Goal: Task Accomplishment & Management: Manage account settings

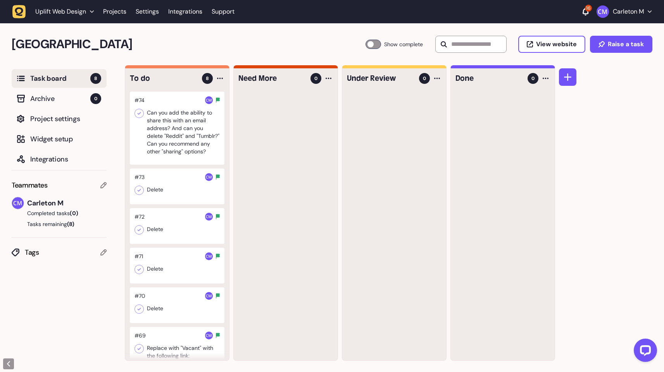
scroll to position [79, 0]
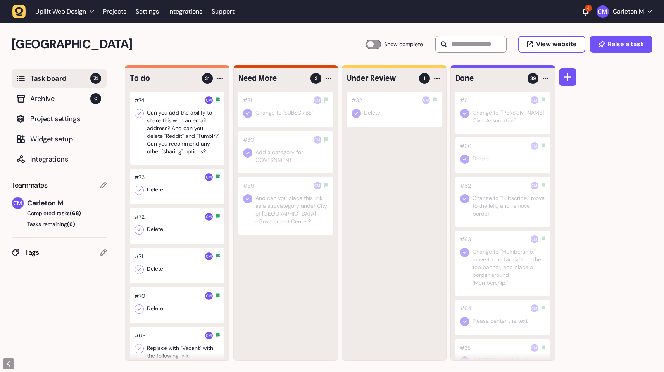
click at [368, 45] on div at bounding box center [374, 44] width 16 height 9
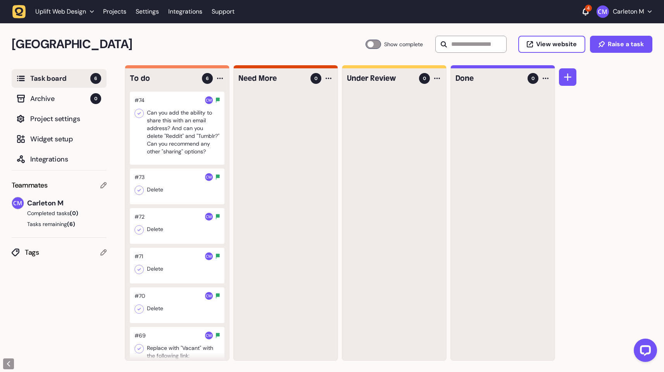
click at [184, 126] on div at bounding box center [177, 128] width 95 height 73
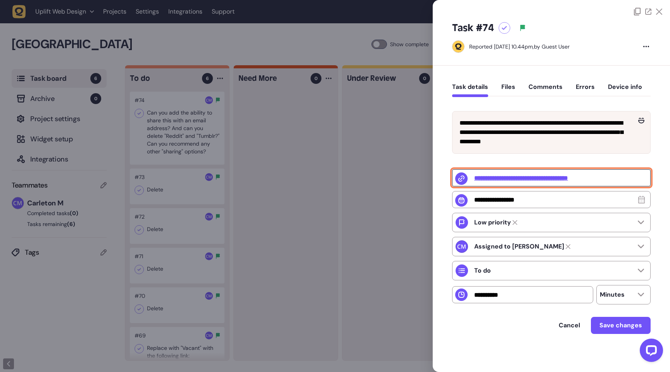
click at [542, 92] on button "Comments" at bounding box center [546, 90] width 34 height 14
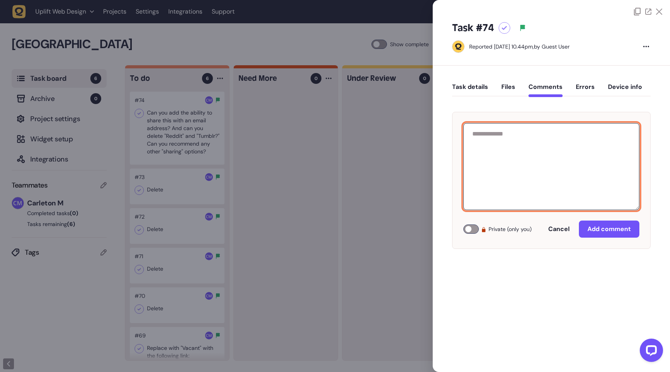
click at [522, 130] on textarea at bounding box center [551, 166] width 176 height 87
type textarea "**********"
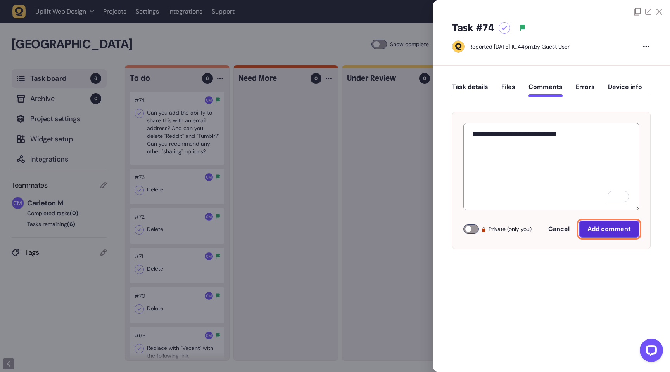
click at [595, 237] on button "Add comment" at bounding box center [609, 228] width 61 height 17
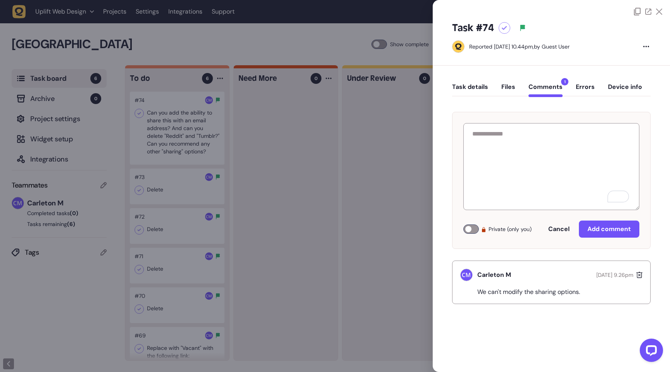
click at [277, 162] on div at bounding box center [335, 186] width 670 height 372
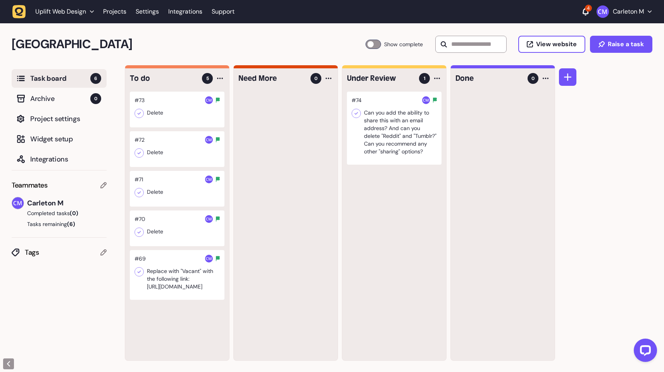
click at [163, 124] on div at bounding box center [177, 110] width 95 height 36
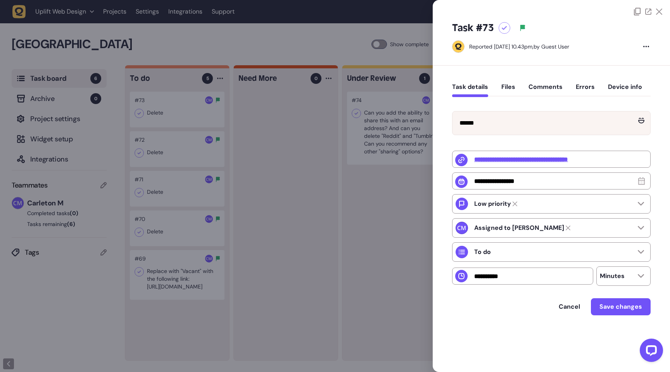
click at [174, 155] on div at bounding box center [335, 186] width 670 height 372
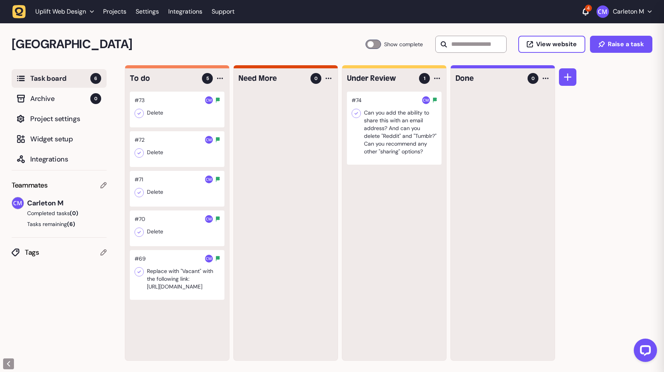
click at [173, 151] on div at bounding box center [177, 149] width 95 height 36
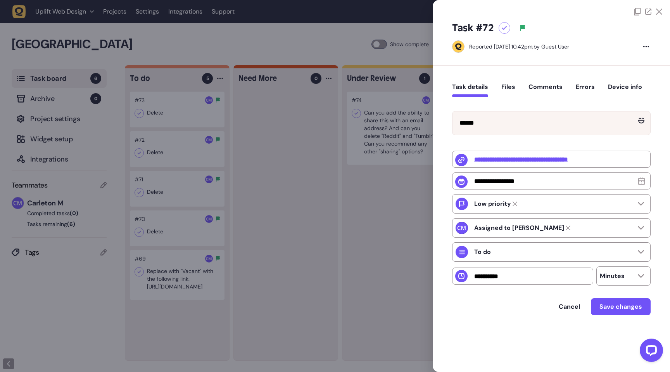
click at [169, 107] on div at bounding box center [335, 186] width 670 height 372
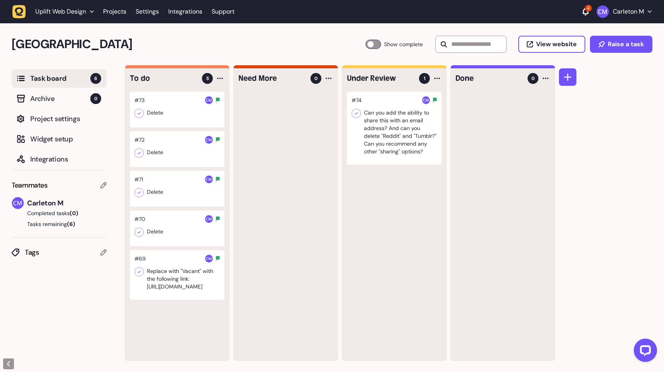
click at [168, 123] on div at bounding box center [177, 110] width 95 height 36
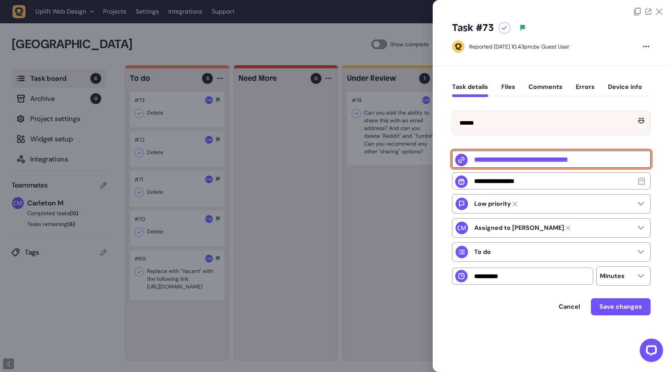
click at [533, 159] on input "**********" at bounding box center [551, 158] width 199 height 17
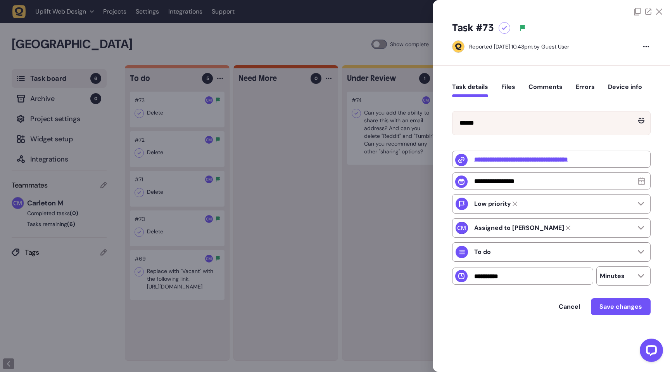
click at [149, 154] on div at bounding box center [335, 186] width 670 height 372
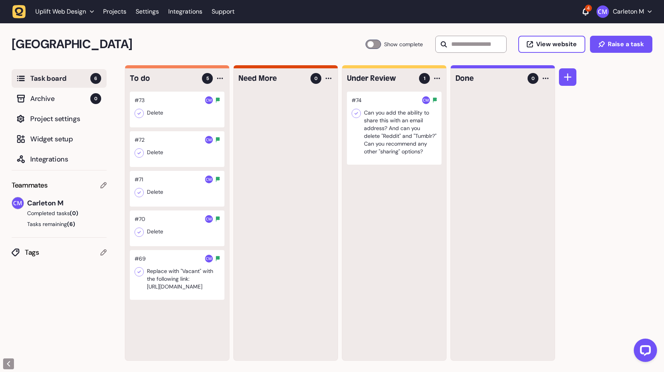
click at [167, 190] on div at bounding box center [177, 189] width 95 height 36
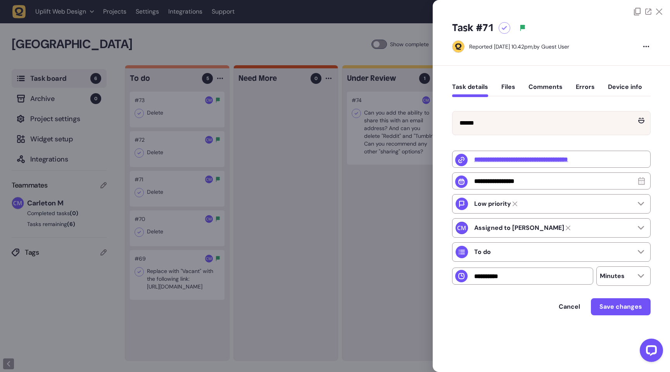
click at [167, 190] on div at bounding box center [335, 186] width 670 height 372
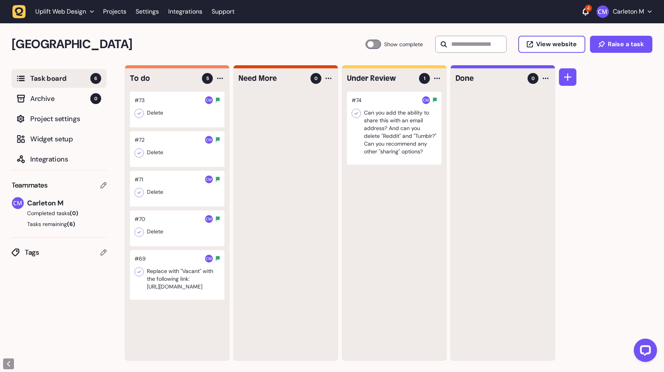
click at [170, 232] on div at bounding box center [177, 228] width 95 height 36
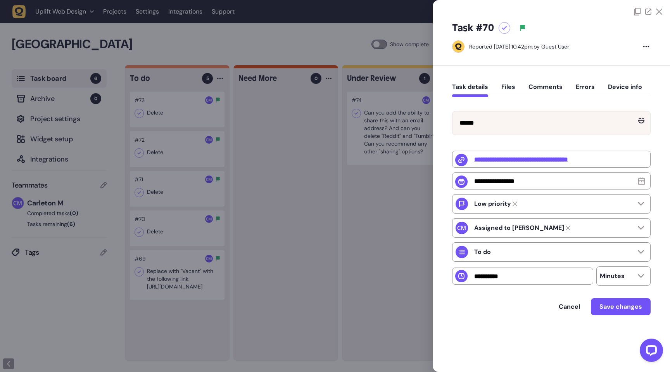
click at [170, 232] on div at bounding box center [335, 186] width 670 height 372
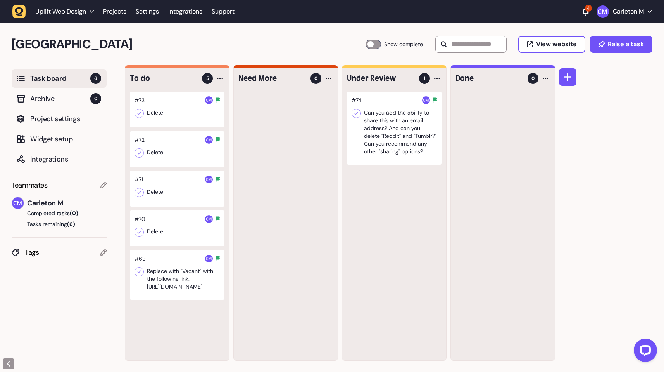
click at [163, 287] on div at bounding box center [177, 275] width 95 height 50
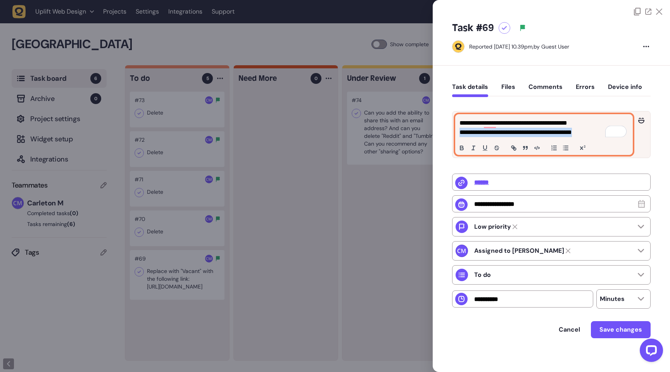
drag, startPoint x: 612, startPoint y: 134, endPoint x: 459, endPoint y: 136, distance: 152.8
click at [459, 136] on div "**********" at bounding box center [544, 134] width 177 height 40
copy p "**********"
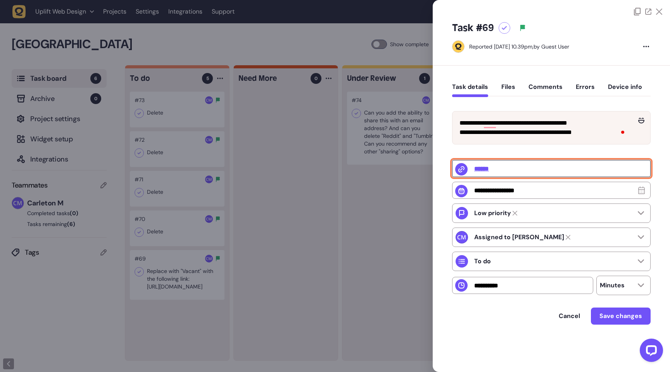
click at [483, 177] on input "******" at bounding box center [551, 168] width 199 height 17
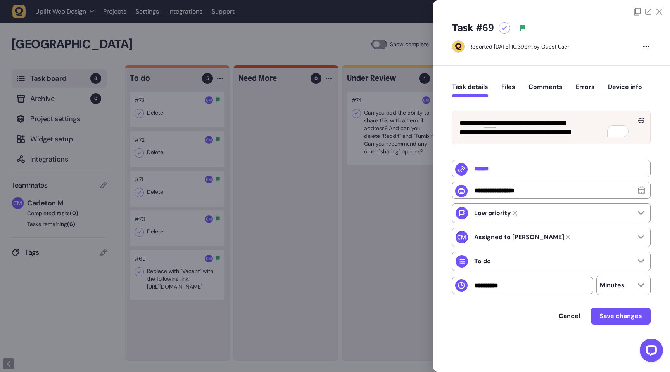
click at [137, 290] on div at bounding box center [335, 186] width 670 height 372
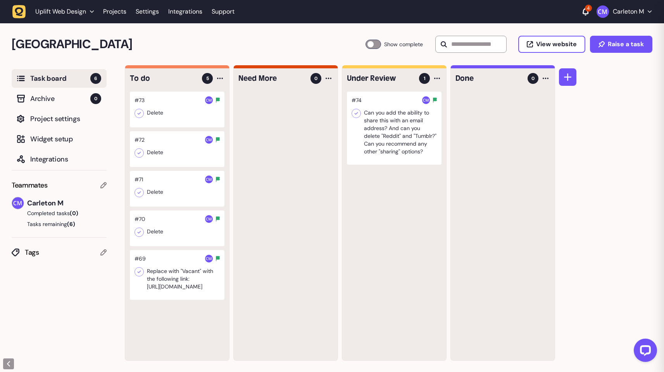
click at [141, 271] on icon at bounding box center [139, 272] width 8 height 8
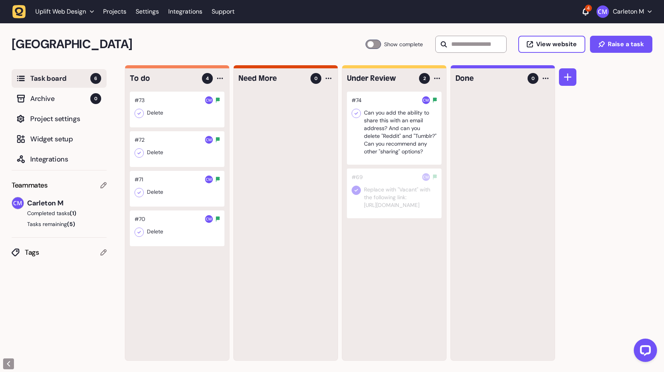
click at [372, 46] on div at bounding box center [374, 44] width 16 height 9
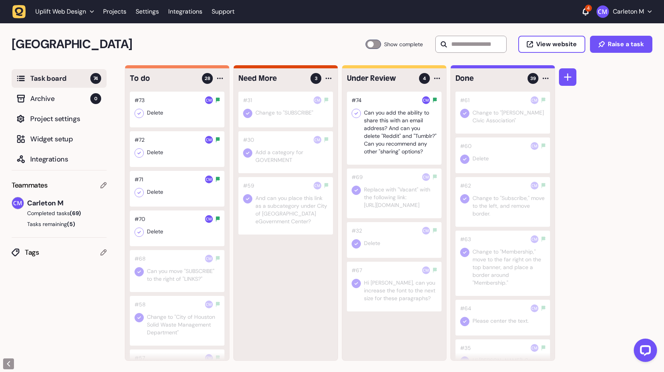
click at [375, 41] on div at bounding box center [374, 44] width 16 height 9
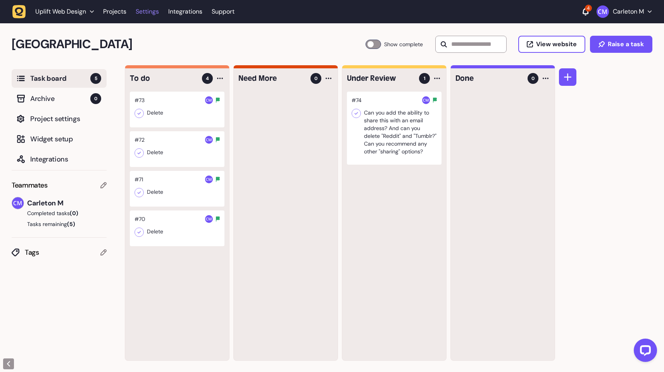
click at [147, 9] on link "Settings" at bounding box center [147, 12] width 23 height 14
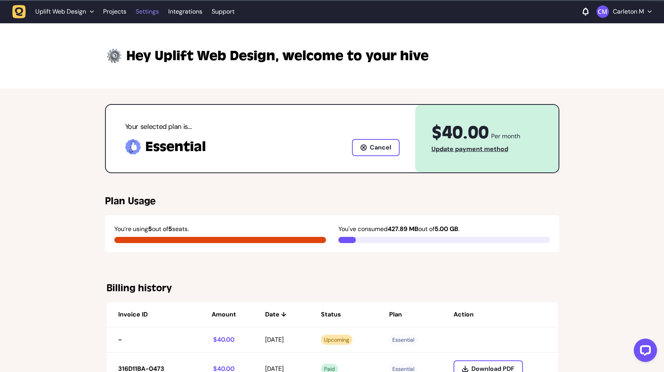
click at [148, 15] on link "Settings" at bounding box center [147, 12] width 23 height 14
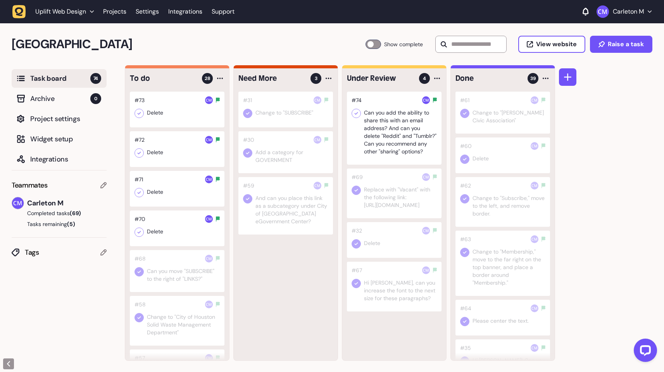
click at [178, 115] on div at bounding box center [177, 110] width 95 height 36
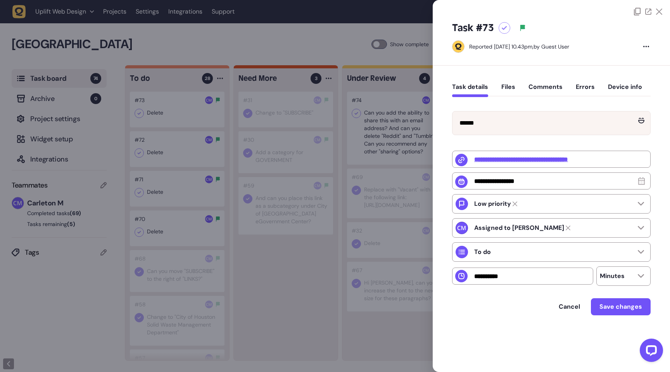
click at [311, 264] on div at bounding box center [335, 186] width 670 height 372
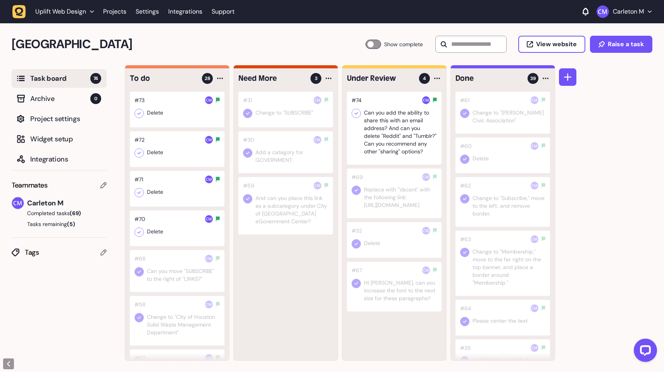
click at [152, 149] on div at bounding box center [177, 149] width 95 height 36
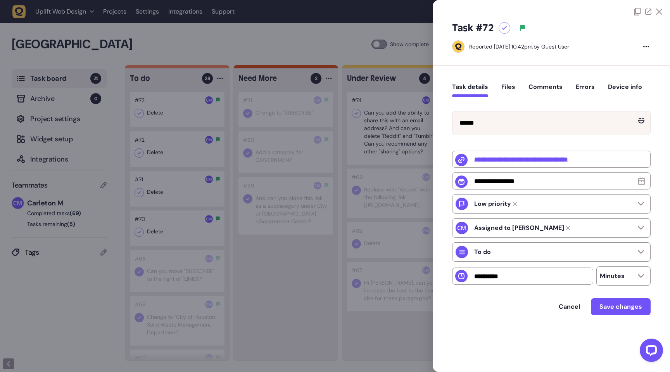
click at [291, 273] on div at bounding box center [335, 186] width 670 height 372
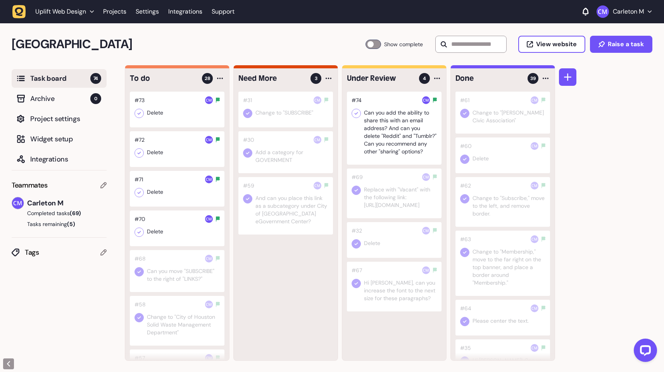
click at [162, 195] on div at bounding box center [177, 189] width 95 height 36
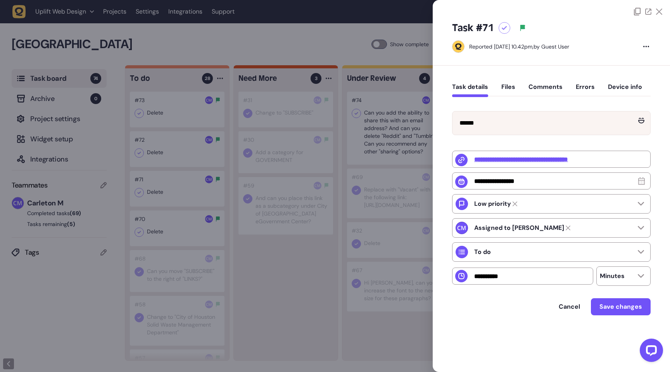
click at [289, 279] on div at bounding box center [335, 186] width 670 height 372
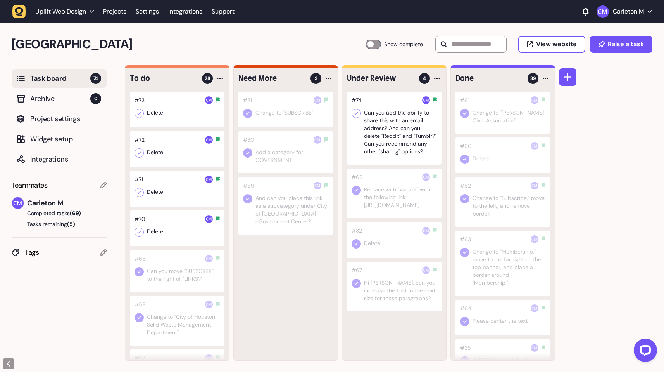
click at [174, 228] on div at bounding box center [177, 228] width 95 height 36
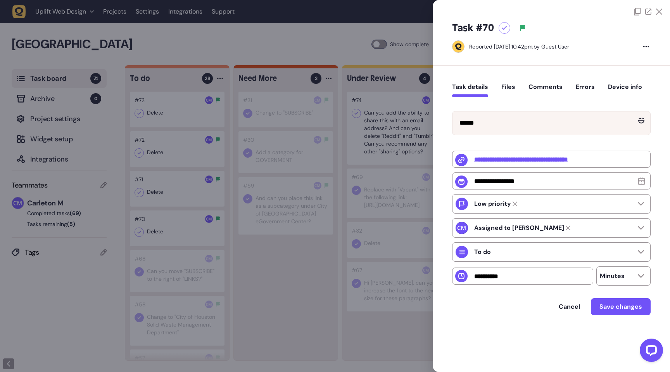
click at [281, 288] on div at bounding box center [335, 186] width 670 height 372
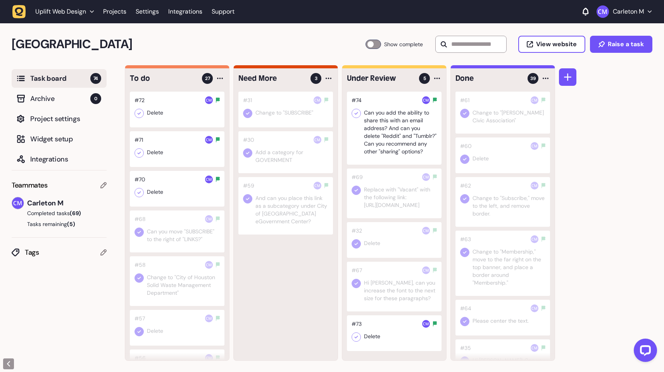
scroll to position [0, 0]
click at [357, 340] on icon at bounding box center [357, 336] width 8 height 8
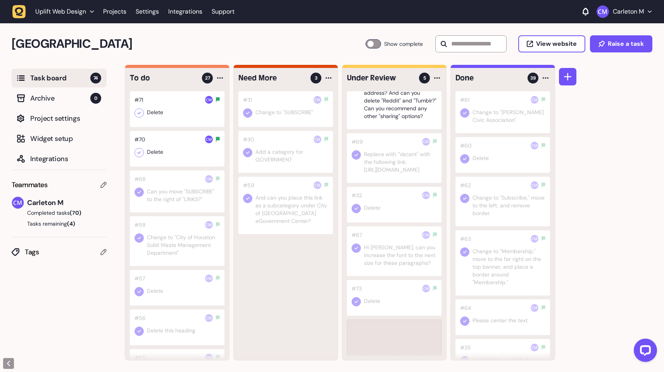
scroll to position [50, 0]
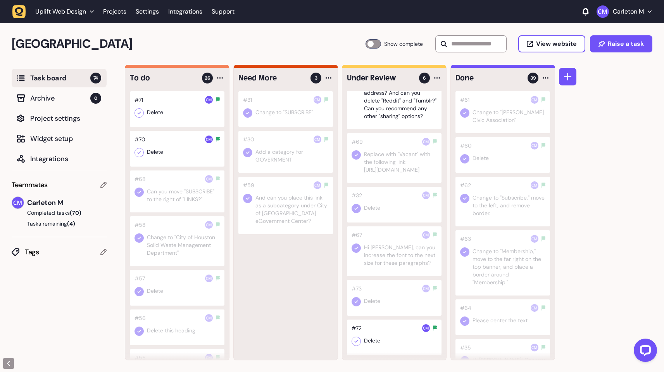
click at [357, 343] on icon at bounding box center [357, 341] width 8 height 8
click at [174, 116] on div at bounding box center [177, 109] width 95 height 36
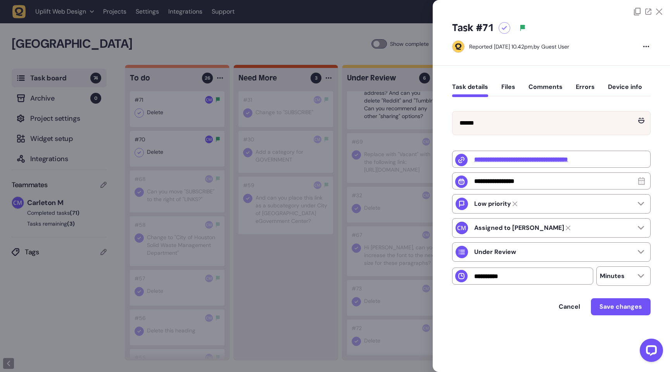
click at [170, 102] on div at bounding box center [335, 186] width 670 height 372
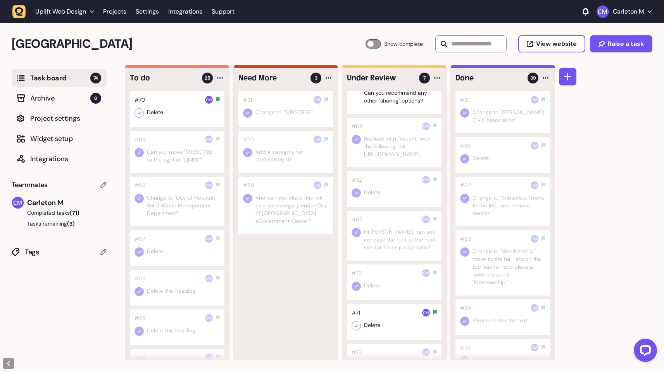
scroll to position [90, 0]
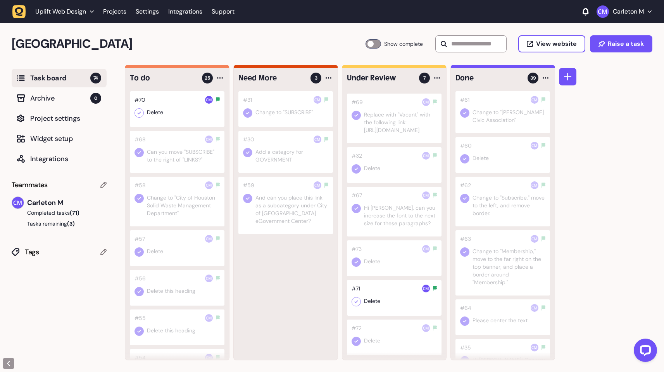
click at [356, 300] on icon at bounding box center [357, 301] width 8 height 8
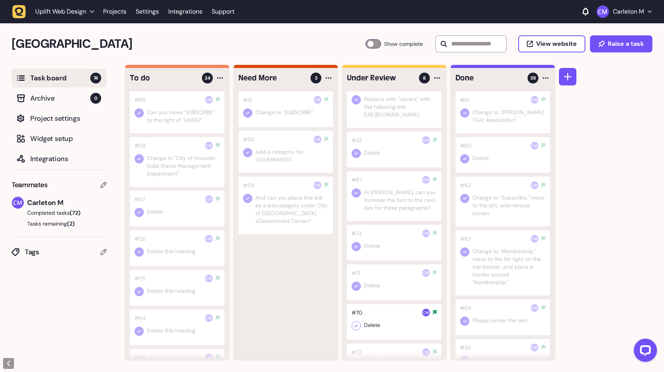
click at [356, 329] on icon at bounding box center [357, 326] width 8 height 8
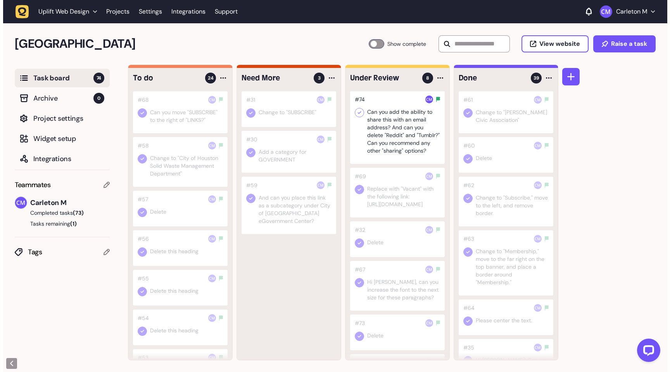
scroll to position [0, 0]
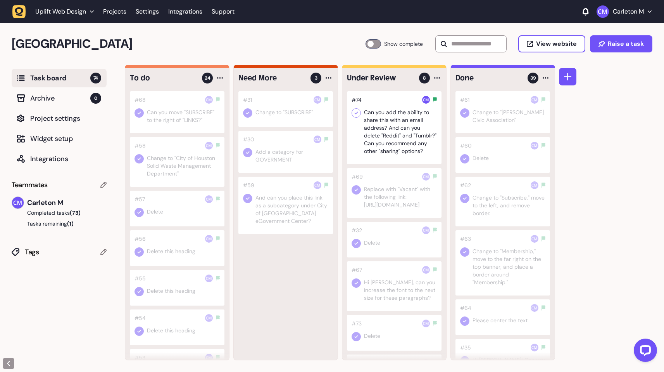
click at [357, 112] on icon at bounding box center [356, 113] width 3 height 3
click at [628, 185] on div "To do 24 #68 Can you move "SUBSCRIBE" to the right of "LINKS?" #58 Change to "C…" at bounding box center [394, 218] width 539 height 307
